Goal: Check status: Verify the current state of an ongoing process or item

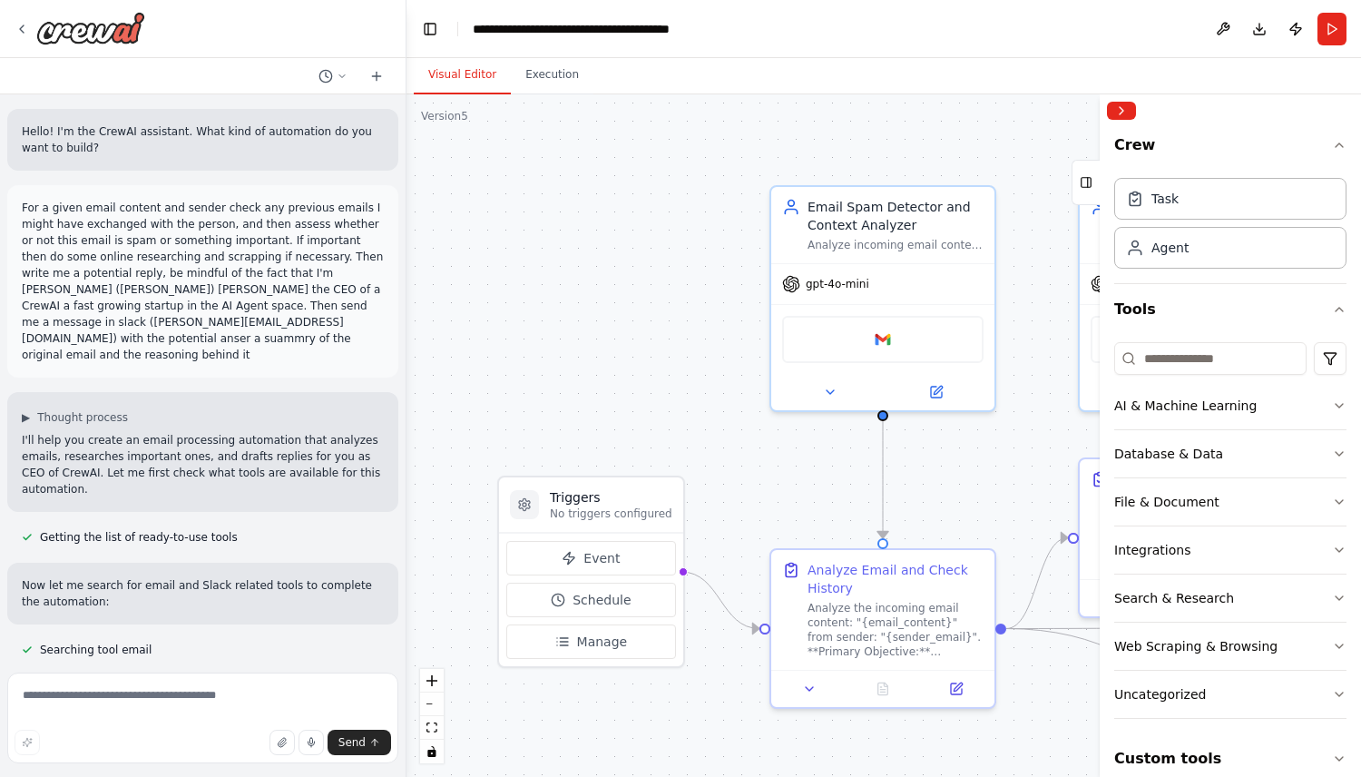
scroll to position [6469, 0]
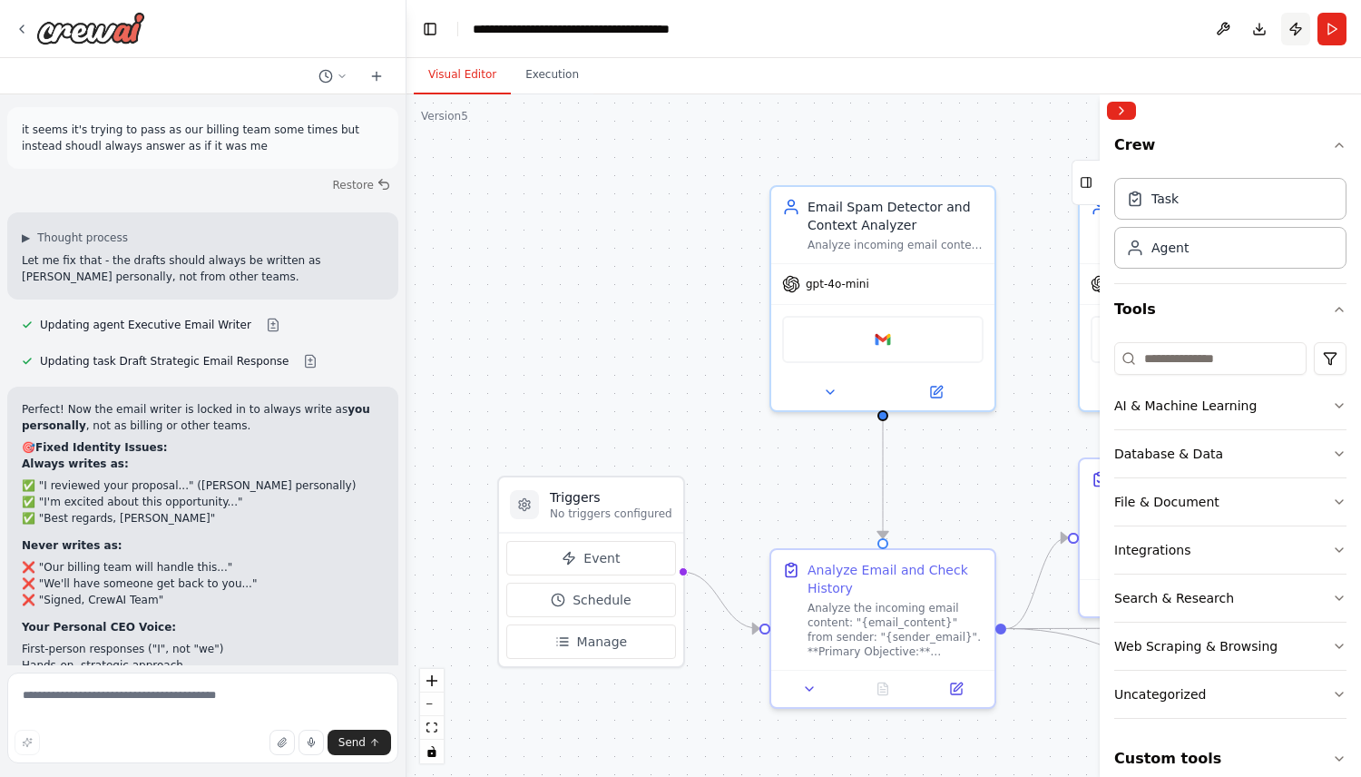
click at [1295, 33] on button "Publish" at bounding box center [1295, 29] width 29 height 33
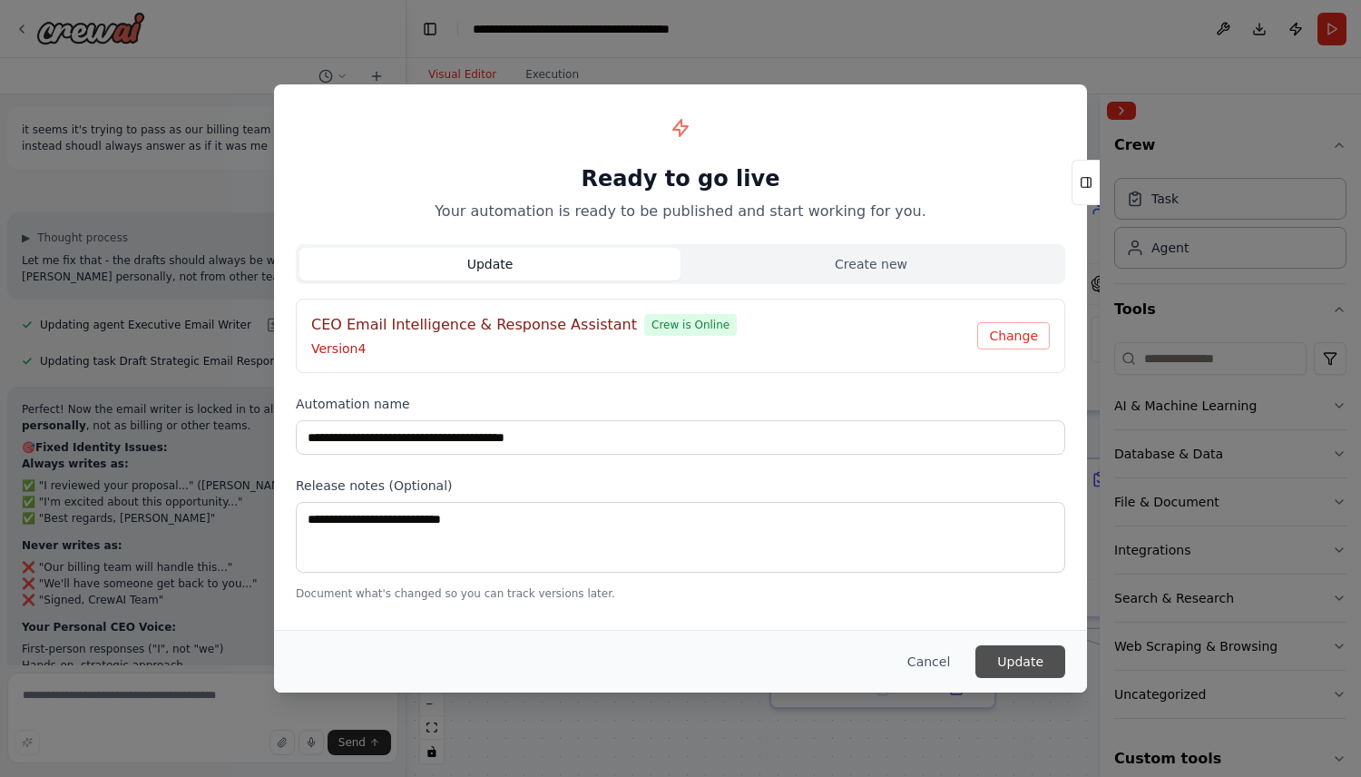
click at [1052, 659] on button "Update" at bounding box center [1020, 661] width 90 height 33
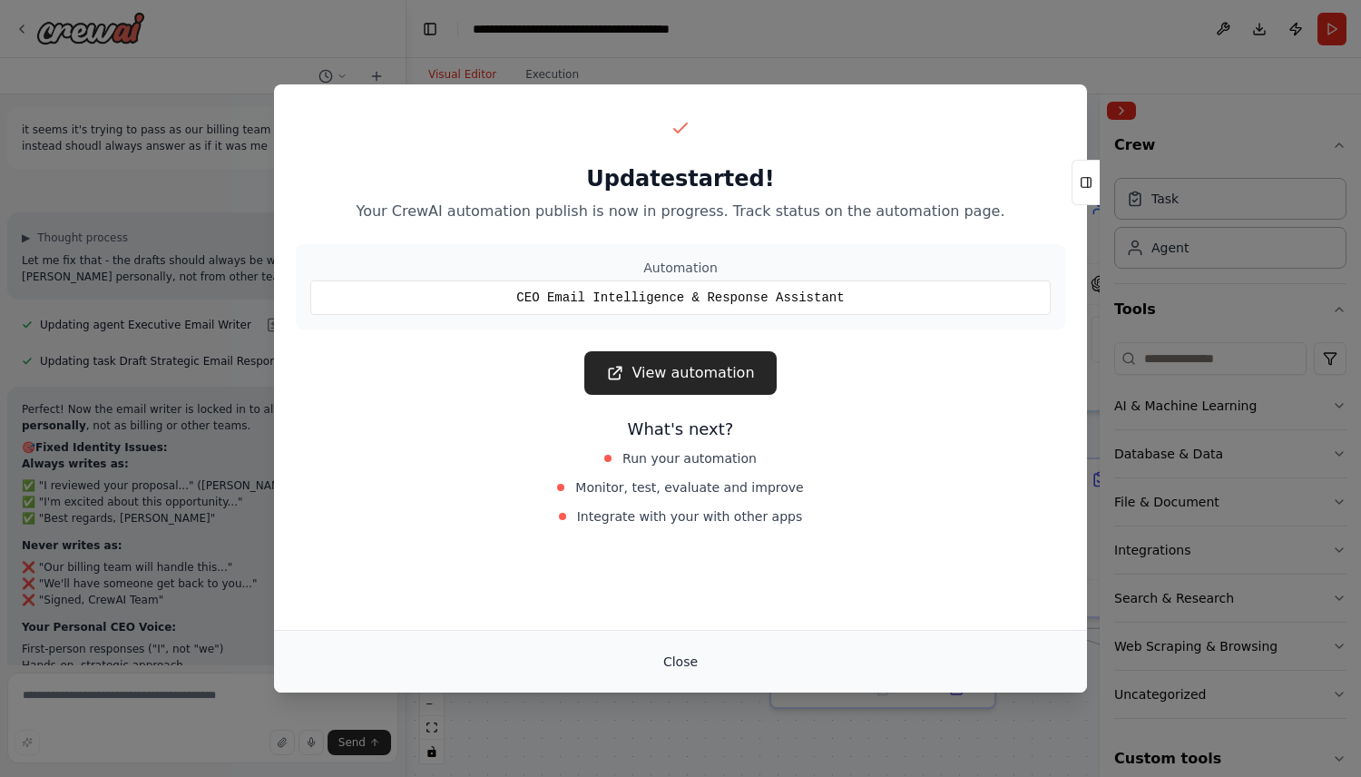
click at [688, 660] on button "Close" at bounding box center [681, 661] width 64 height 33
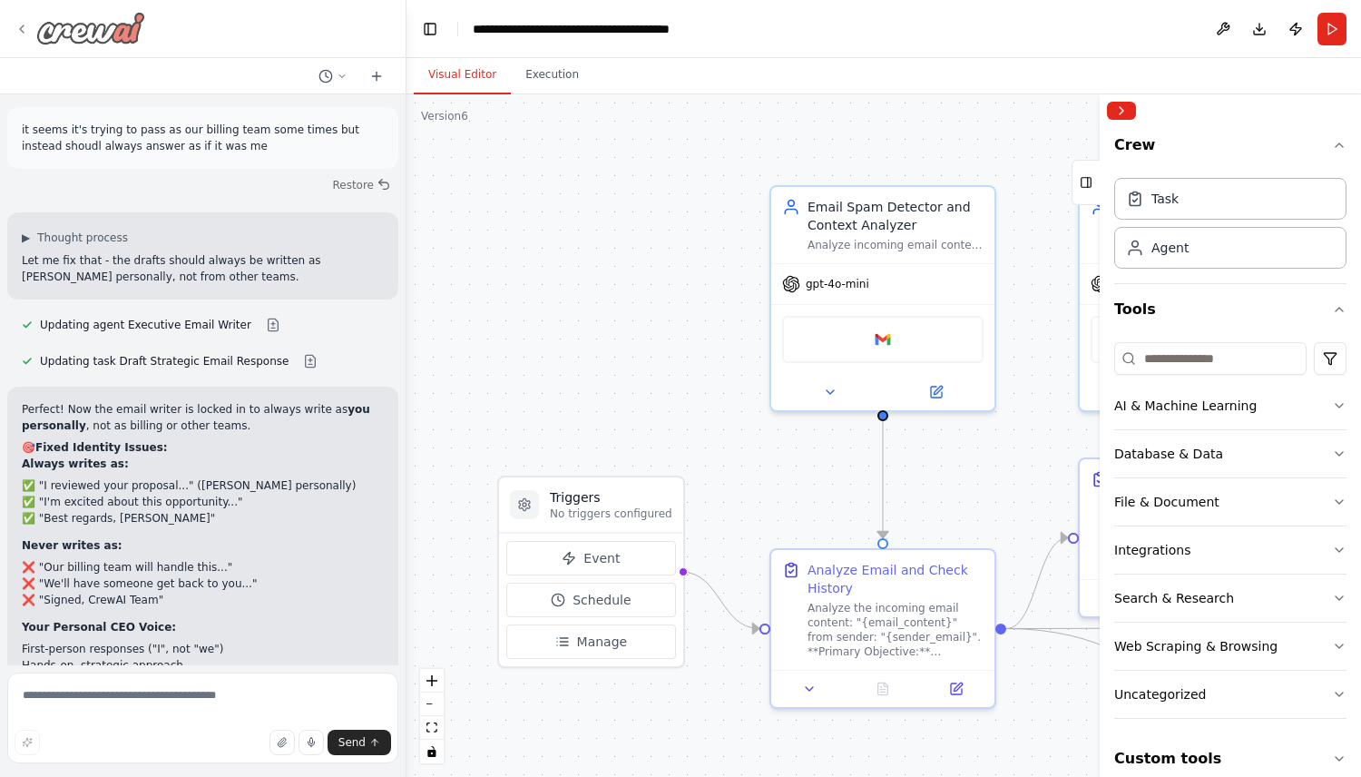
click at [23, 44] on div at bounding box center [80, 28] width 131 height 33
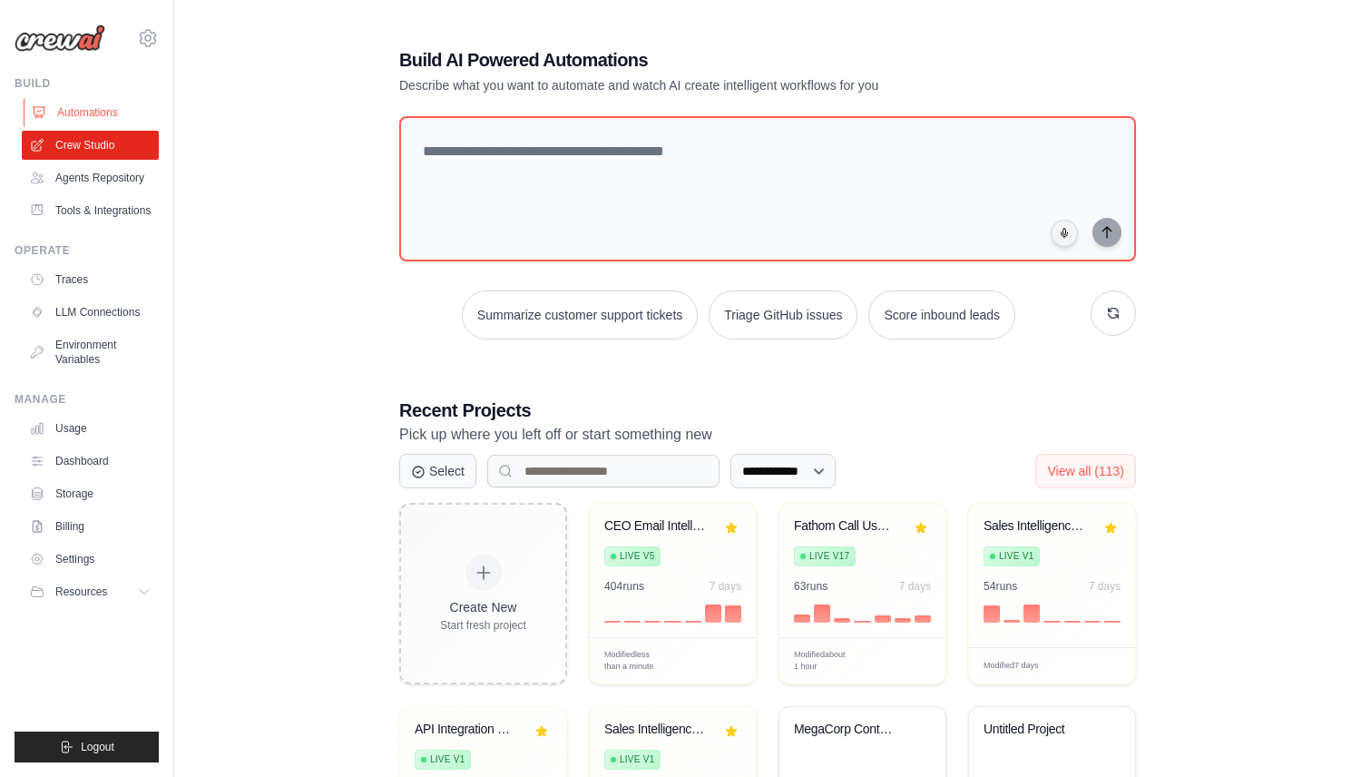
click at [85, 112] on link "Automations" at bounding box center [92, 112] width 137 height 29
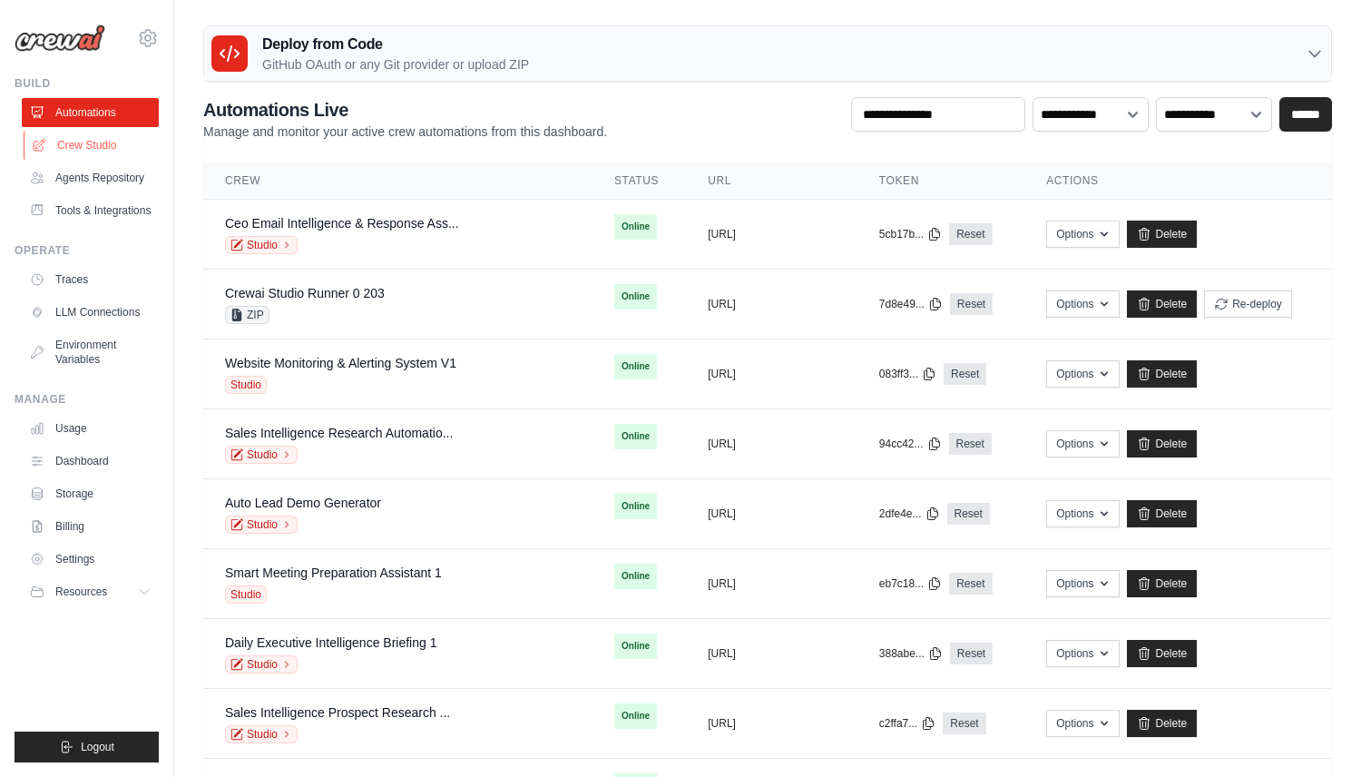
click at [112, 148] on link "Crew Studio" at bounding box center [92, 145] width 137 height 29
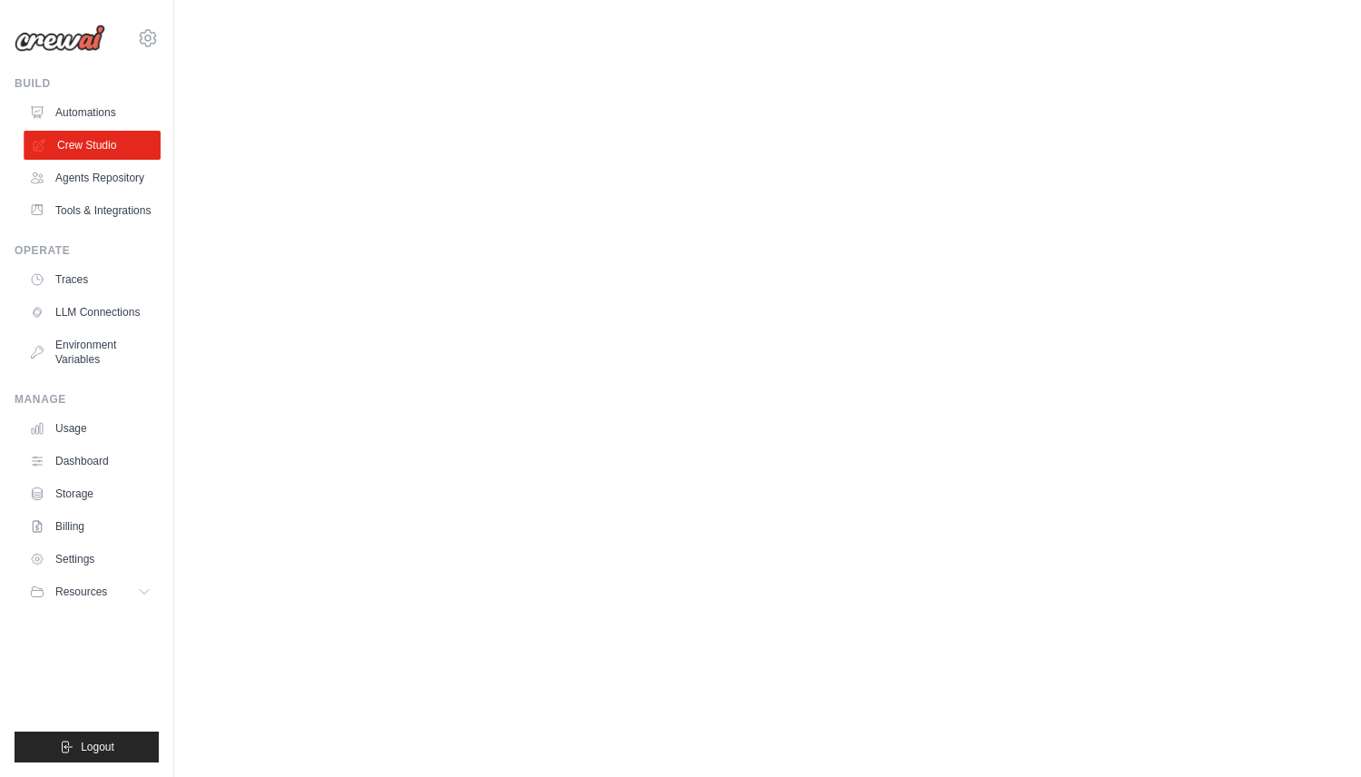
click at [83, 145] on link "Crew Studio" at bounding box center [92, 145] width 137 height 29
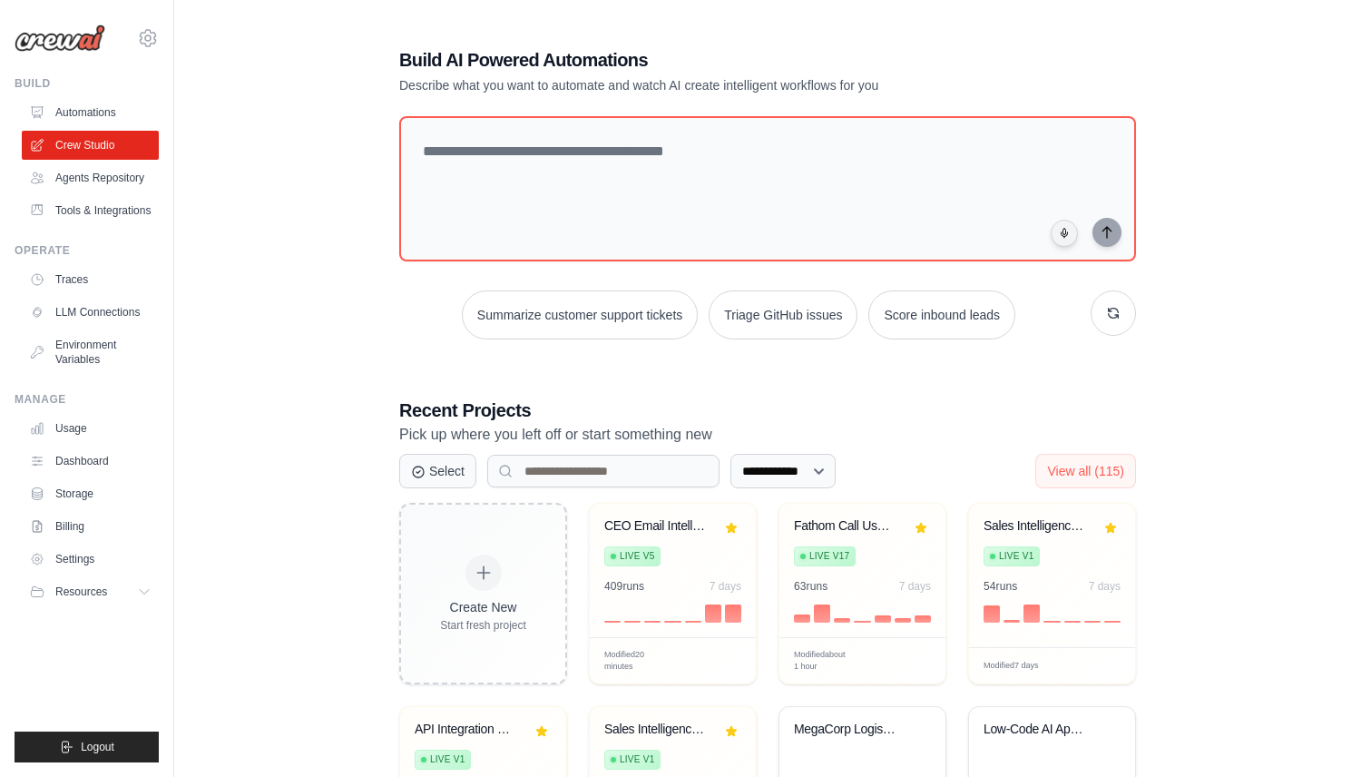
scroll to position [39, 0]
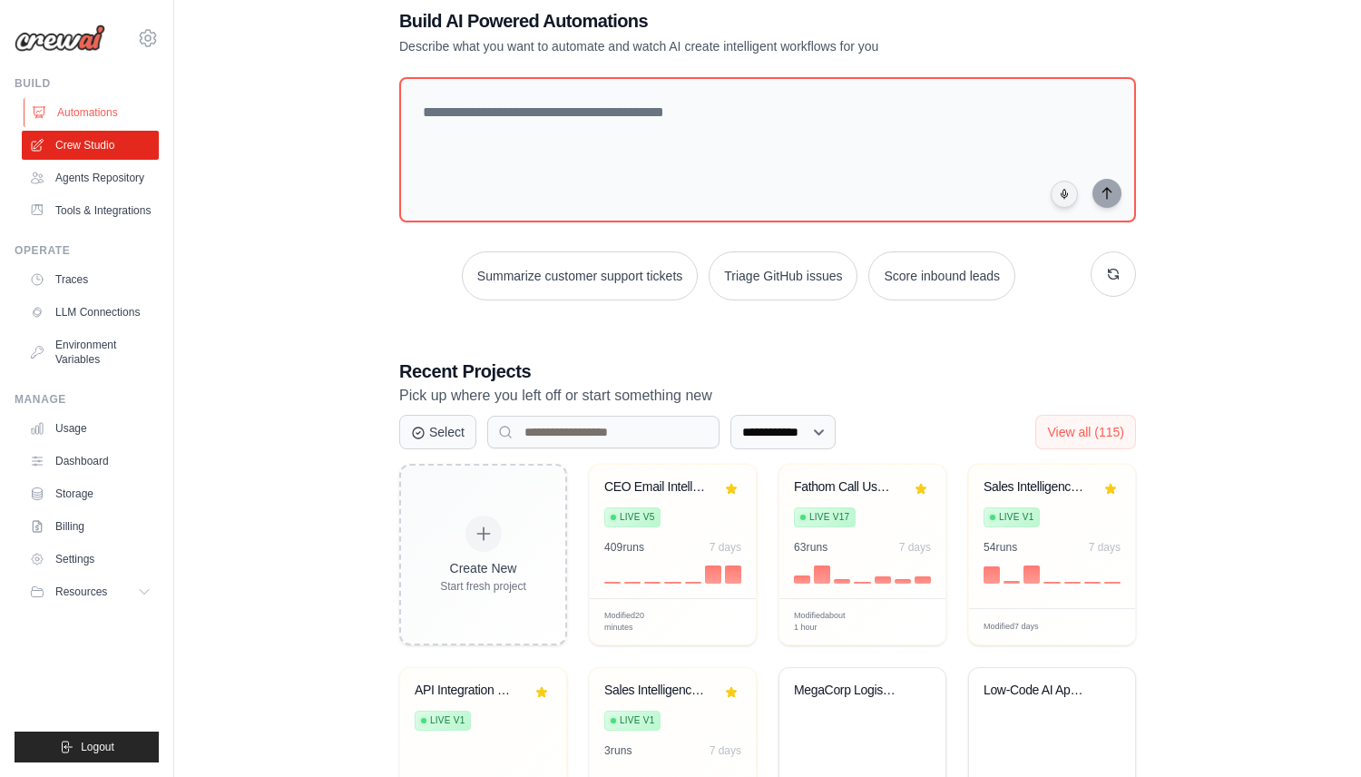
click at [74, 105] on link "Automations" at bounding box center [92, 112] width 137 height 29
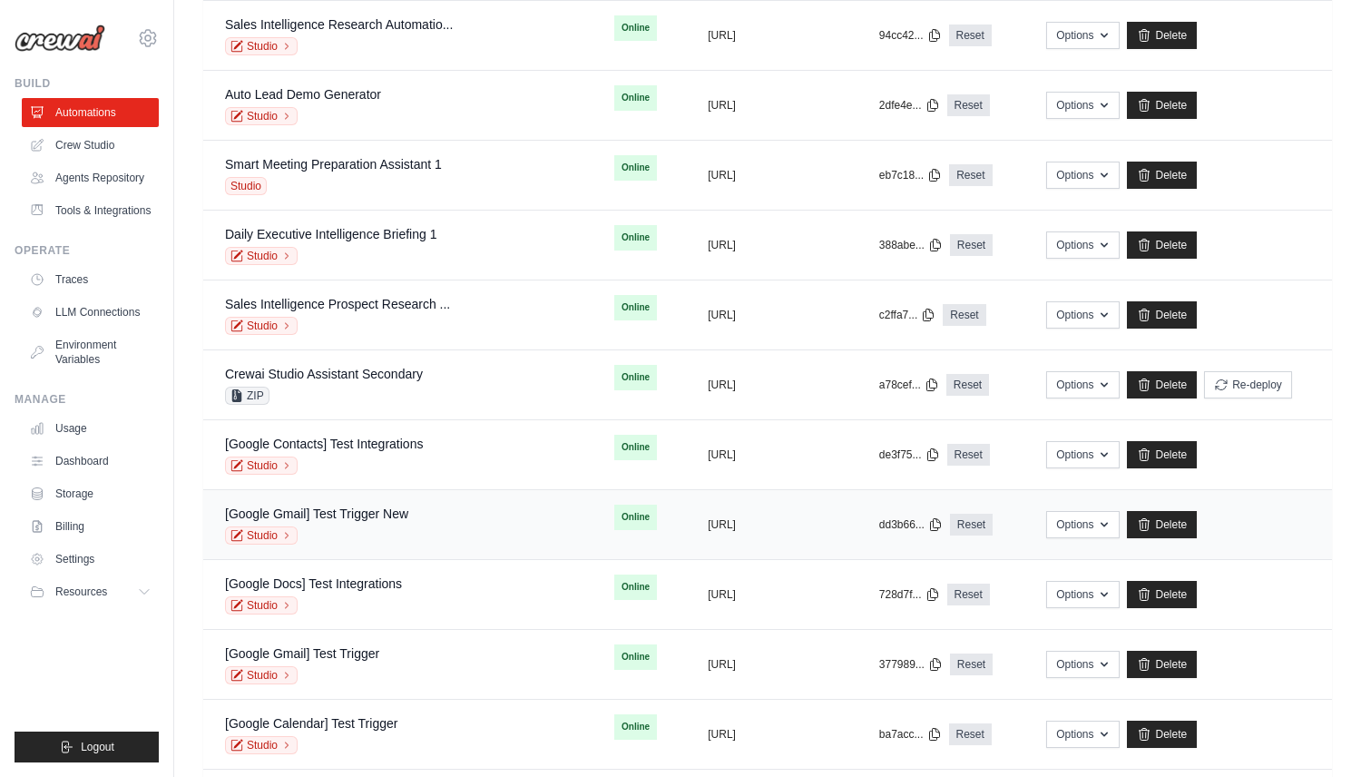
scroll to position [406, 0]
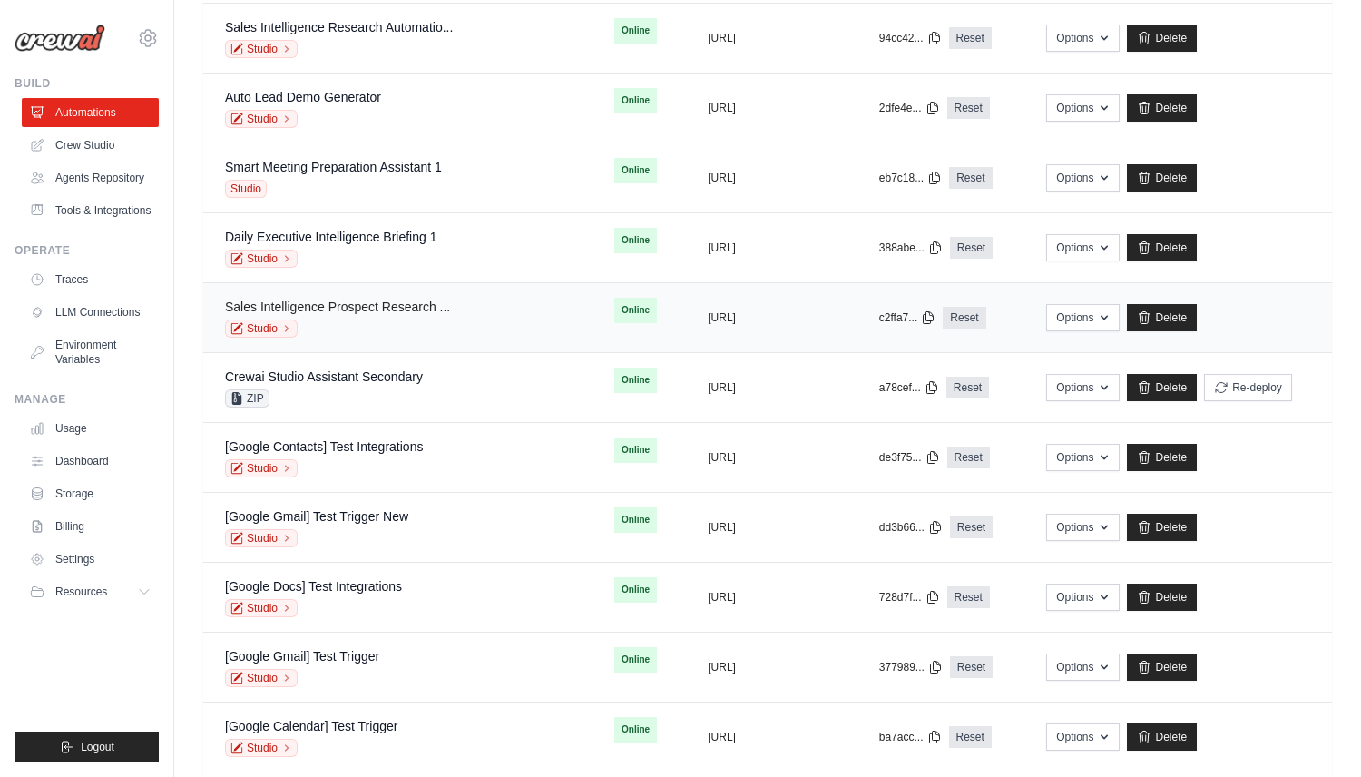
click at [385, 301] on link "Sales Intelligence Prospect Research ..." at bounding box center [337, 306] width 225 height 15
